Goal: Use online tool/utility: Use online tool/utility

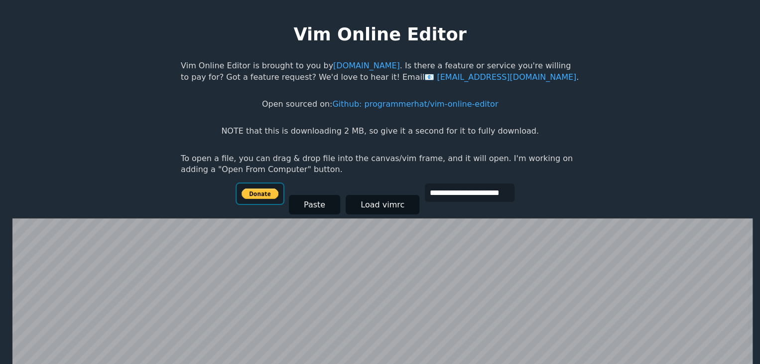
click at [263, 190] on input "image" at bounding box center [260, 193] width 47 height 20
click at [317, 208] on button "Paste" at bounding box center [314, 204] width 51 height 19
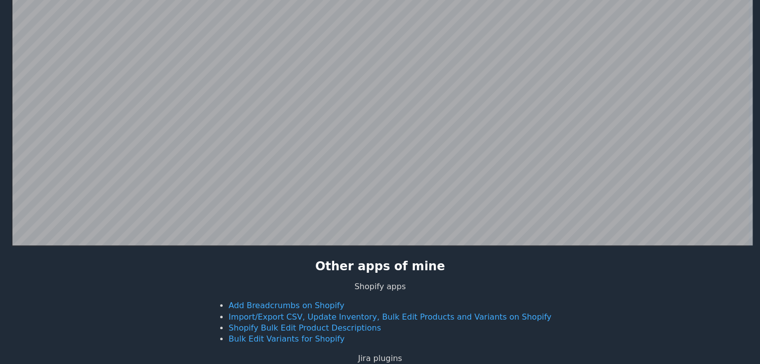
scroll to position [193, 0]
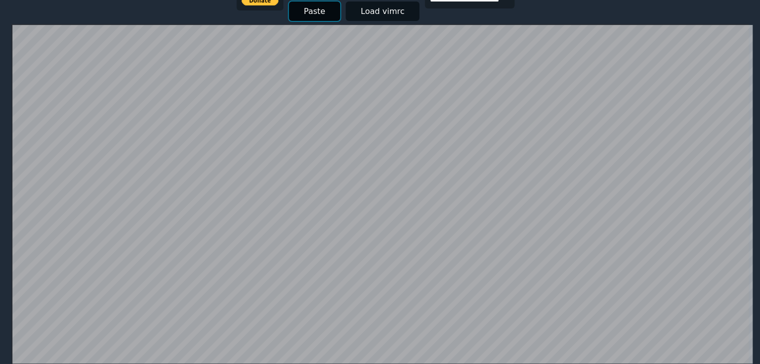
click at [309, 12] on button "Paste" at bounding box center [314, 10] width 51 height 19
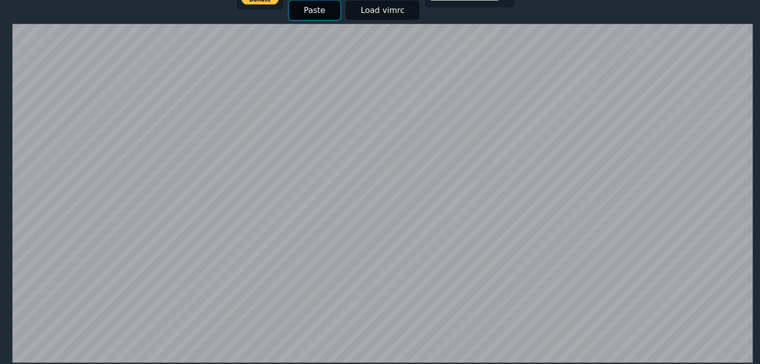
click at [309, 12] on button "Paste" at bounding box center [314, 9] width 51 height 19
click at [321, 13] on button "Paste" at bounding box center [314, 9] width 51 height 19
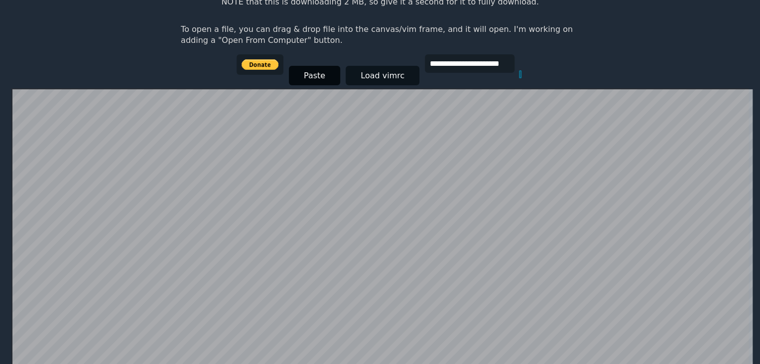
scroll to position [128, 0]
click at [309, 72] on button "Paste" at bounding box center [314, 75] width 51 height 19
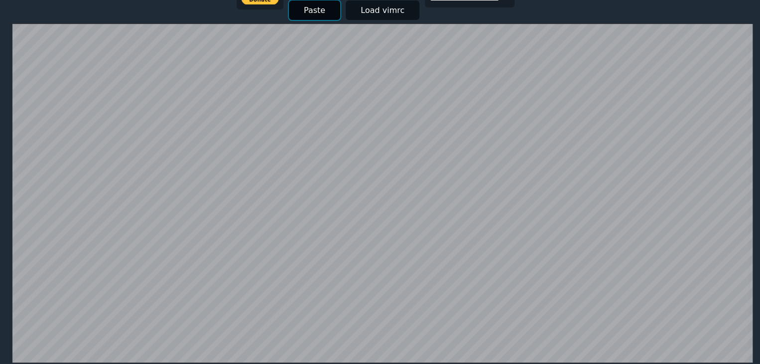
click at [311, 9] on button "Paste" at bounding box center [314, 9] width 51 height 19
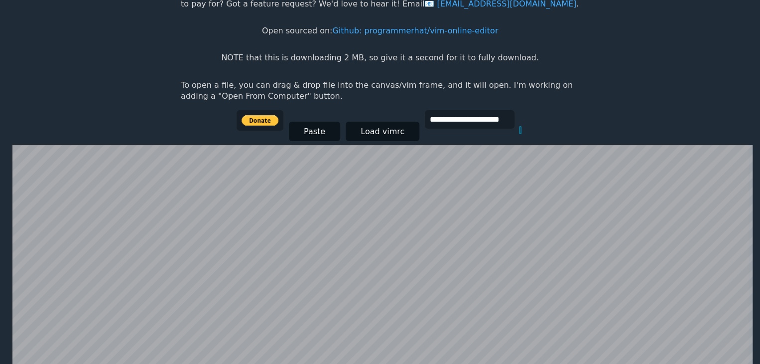
scroll to position [58, 0]
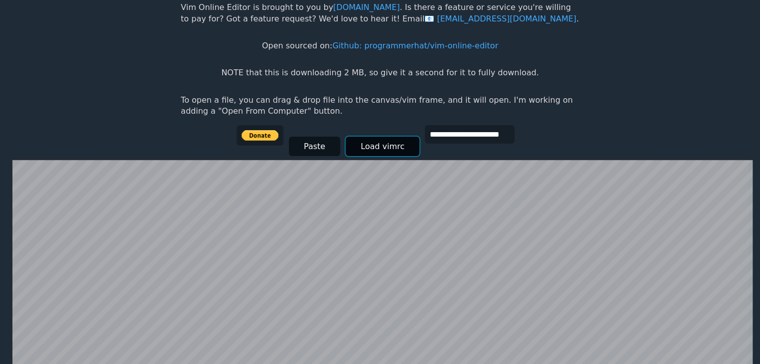
click at [398, 144] on button "Load vimrc" at bounding box center [383, 145] width 74 height 19
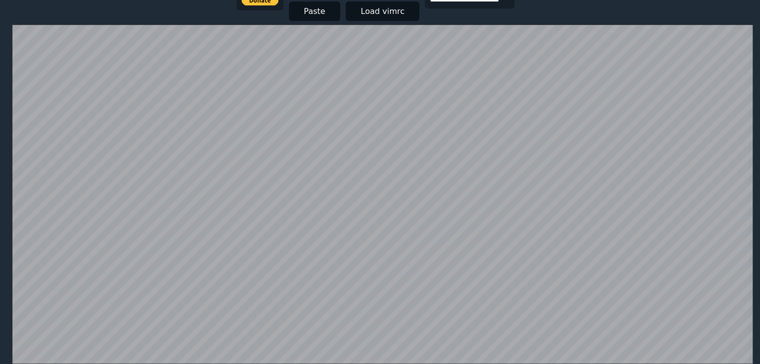
click at [372, 17] on button "Load vimrc" at bounding box center [383, 10] width 74 height 19
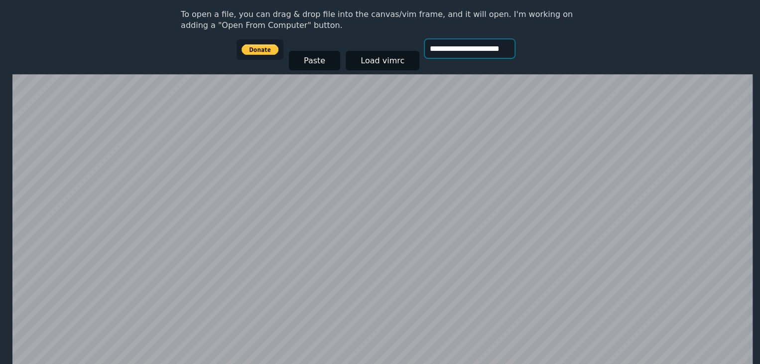
scroll to position [128, 0]
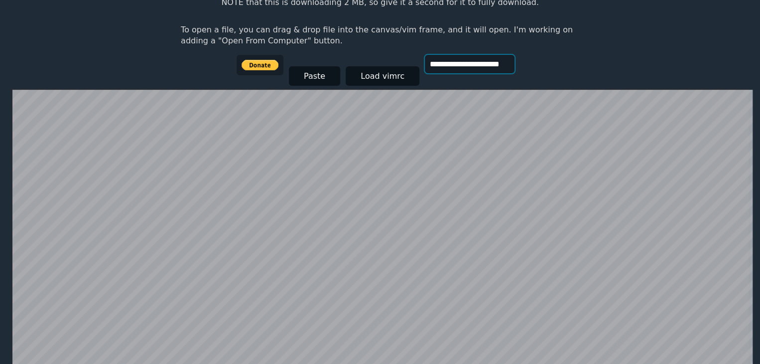
click at [497, 64] on input "**********" at bounding box center [470, 64] width 90 height 18
click at [271, 64] on input "image" at bounding box center [260, 65] width 47 height 20
click at [12, 88] on html "**********" at bounding box center [380, 63] width 760 height 383
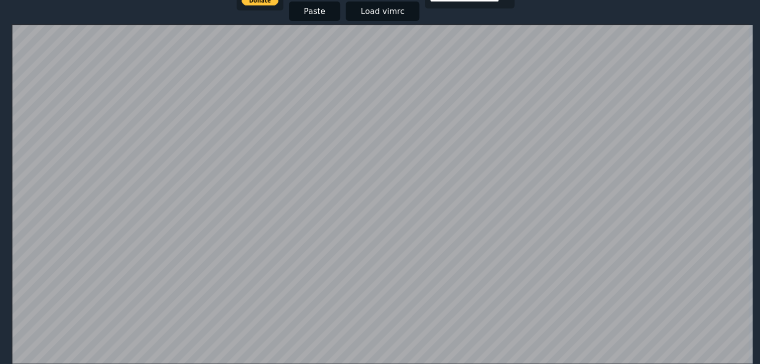
click at [522, 9] on div "**********" at bounding box center [380, 7] width 287 height 34
click at [520, 10] on input at bounding box center [520, 10] width 0 height 6
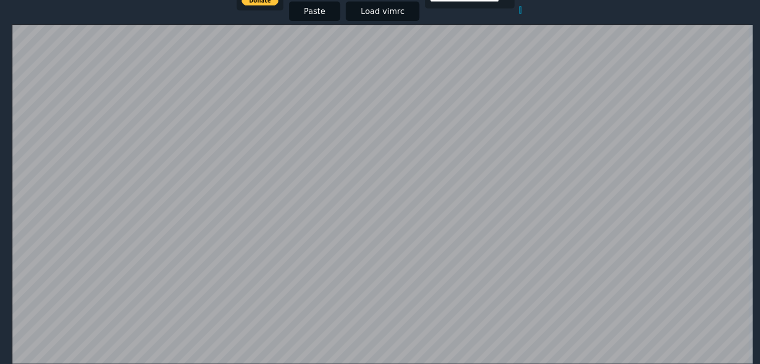
click at [520, 10] on input at bounding box center [520, 10] width 0 height 6
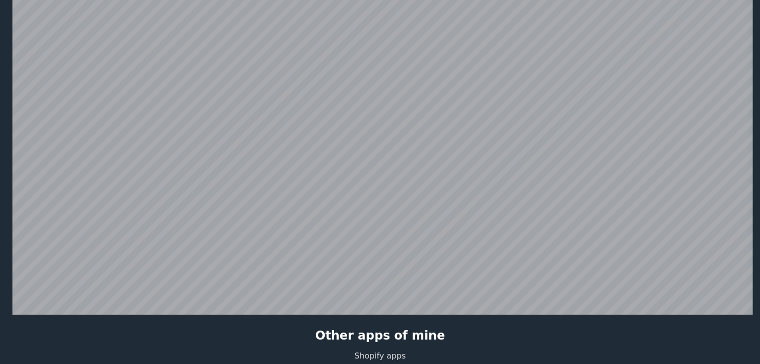
scroll to position [244, 0]
